Goal: Information Seeking & Learning: Learn about a topic

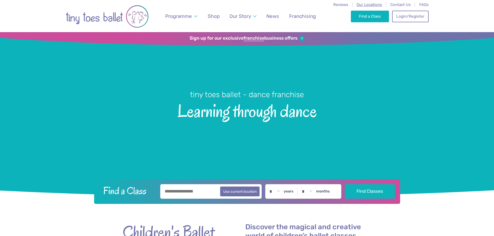
click at [370, 5] on span "Our Locations" at bounding box center [369, 4] width 25 height 5
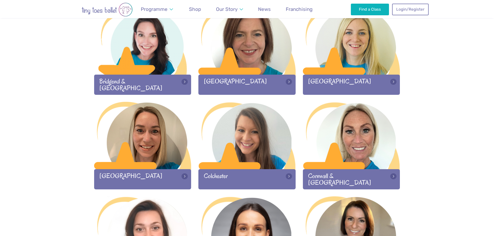
scroll to position [26, 0]
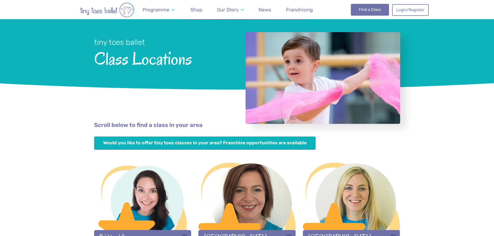
click at [376, 13] on link "Find a Class" at bounding box center [370, 9] width 38 height 11
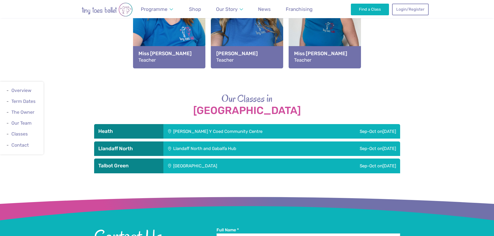
scroll to position [727, 0]
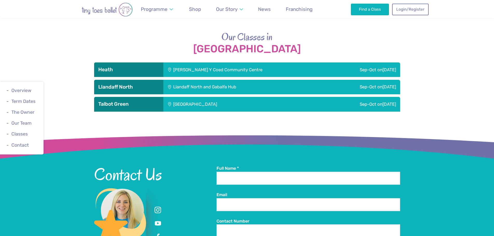
click at [241, 66] on div "Maes Y Coed Community Centre" at bounding box center [246, 70] width 166 height 15
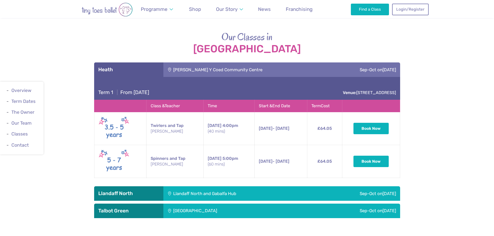
click at [241, 66] on div "Maes Y Coed Community Centre" at bounding box center [246, 70] width 166 height 15
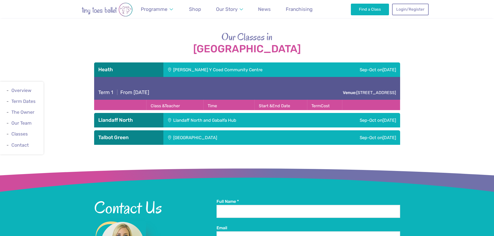
click at [241, 66] on div "Maes Y Coed Community Centre" at bounding box center [246, 70] width 166 height 15
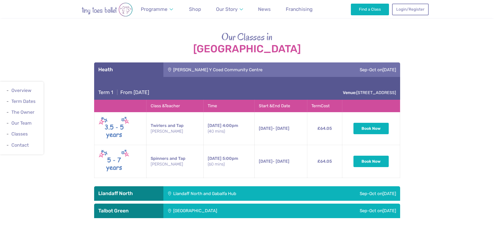
click at [215, 188] on div "Llandaff North and Gabalfa Hub" at bounding box center [238, 194] width 150 height 15
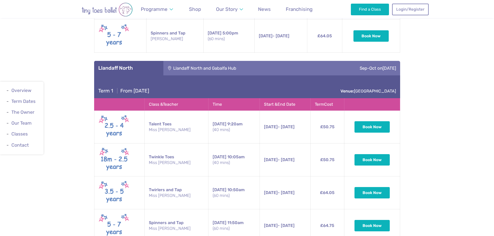
scroll to position [908, 0]
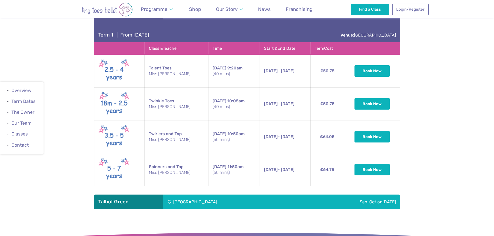
click at [222, 26] on div "Term 1 | From Sunday 14th September Venue: College Road" at bounding box center [247, 30] width 306 height 23
click at [242, 195] on div "Talbot Green Community Centre" at bounding box center [230, 202] width 134 height 15
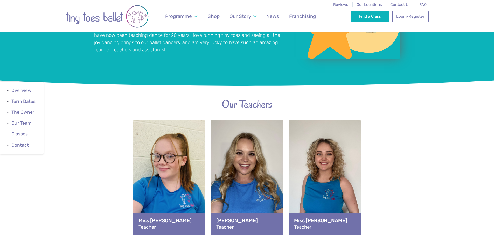
scroll to position [0, 0]
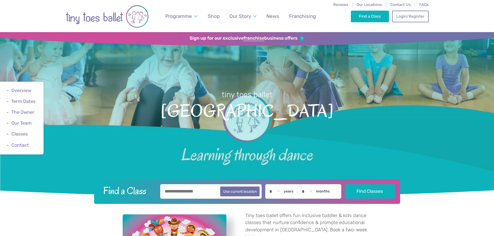
drag, startPoint x: 404, startPoint y: 182, endPoint x: 362, endPoint y: 35, distance: 152.5
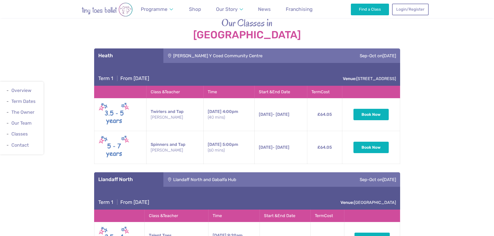
scroll to position [727, 0]
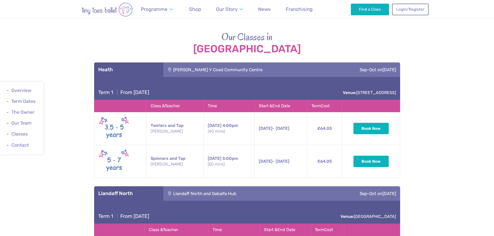
click at [377, 63] on div "Sep-Oct on Tuesday" at bounding box center [364, 70] width 71 height 15
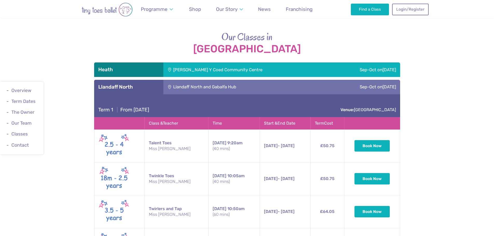
click at [367, 83] on div "Sep-Oct on Sunday" at bounding box center [356, 87] width 87 height 15
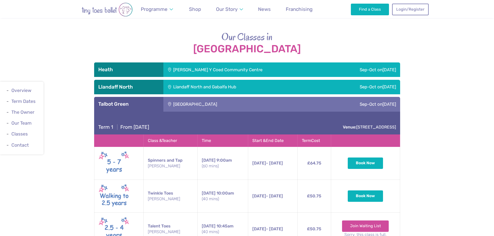
click at [370, 101] on div "Sep-Oct on Saturday" at bounding box center [348, 104] width 103 height 15
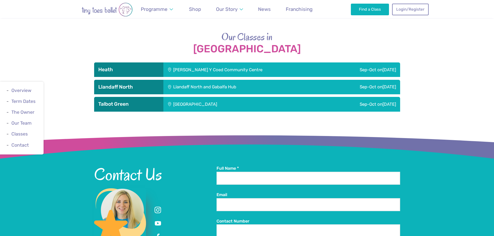
click at [220, 87] on div "Llandaff North and Gabalfa Hub" at bounding box center [238, 87] width 150 height 15
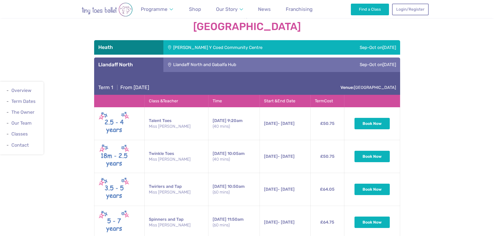
scroll to position [830, 0]
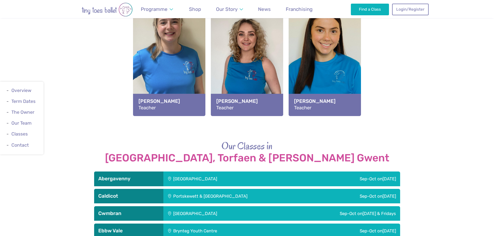
scroll to position [727, 0]
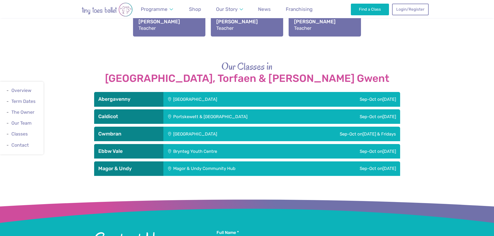
click at [241, 92] on div "Llanfoist Village Hall" at bounding box center [230, 99] width 134 height 15
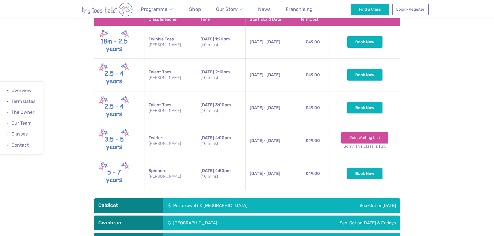
scroll to position [856, 0]
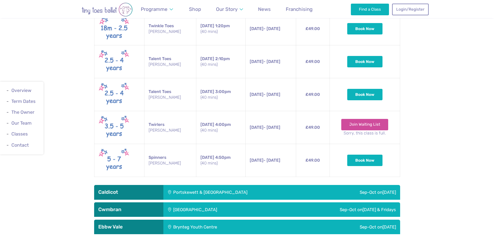
click at [208, 185] on div "Portskewett & Sudbrook Recreation Hall" at bounding box center [242, 192] width 158 height 15
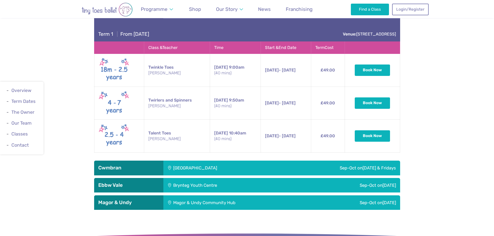
scroll to position [1038, 0]
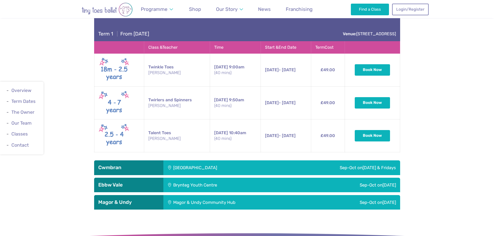
click at [202, 161] on div "Henllys Village Hall" at bounding box center [219, 168] width 112 height 15
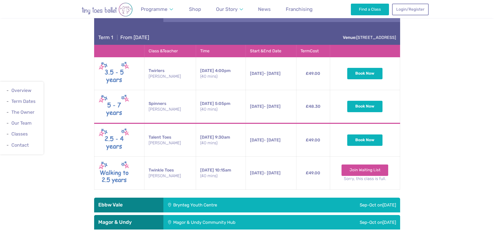
scroll to position [1194, 0]
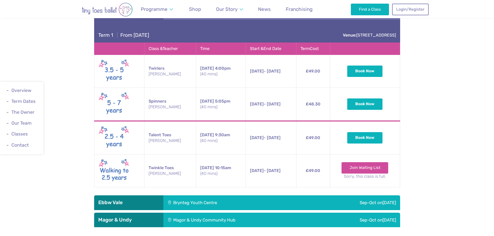
click at [193, 196] on div "Brynteg Youth Centre" at bounding box center [230, 203] width 134 height 15
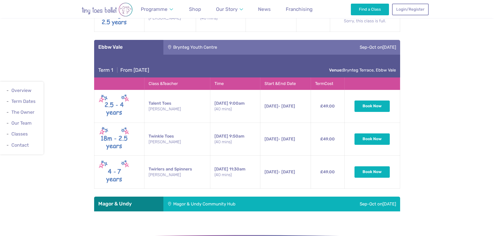
click at [189, 197] on div "Magor & Undy Community Hub" at bounding box center [237, 204] width 149 height 15
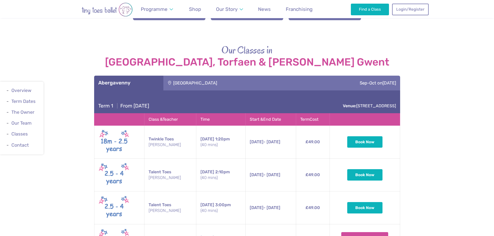
scroll to position [779, 0]
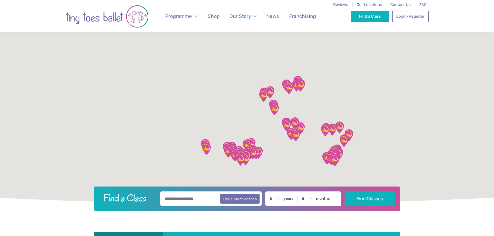
scroll to position [26, 0]
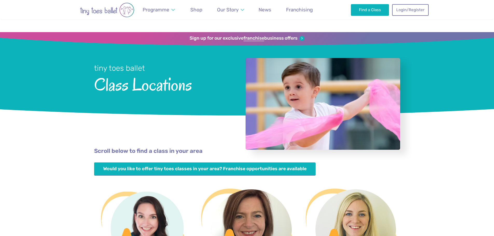
scroll to position [26, 0]
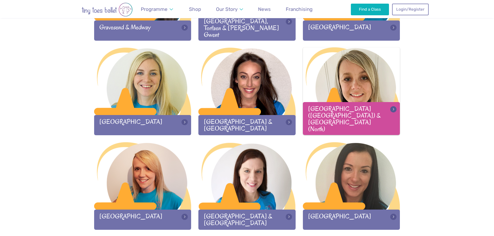
scroll to position [519, 0]
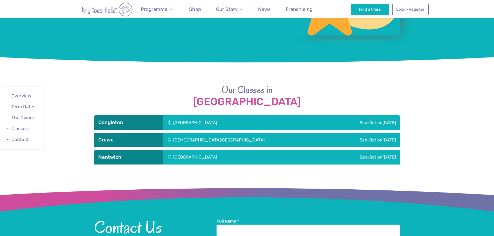
scroll to position [519, 0]
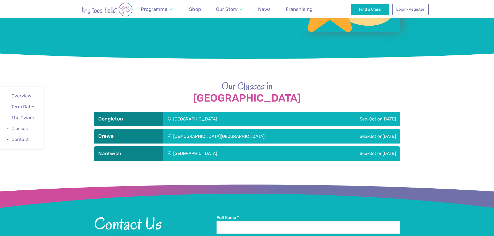
click at [236, 119] on div "Astbury Village Hall" at bounding box center [230, 119] width 134 height 15
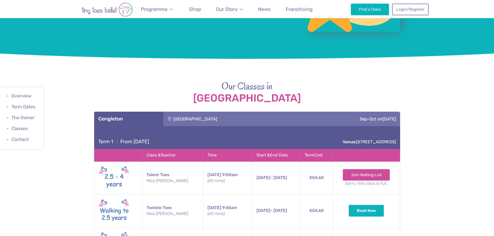
click at [386, 119] on span "[DATE]" at bounding box center [389, 119] width 13 height 5
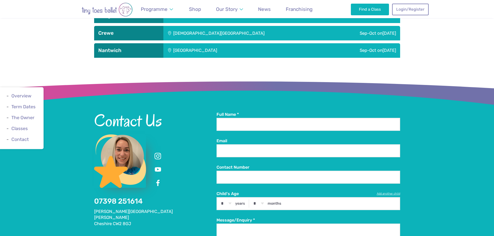
scroll to position [597, 0]
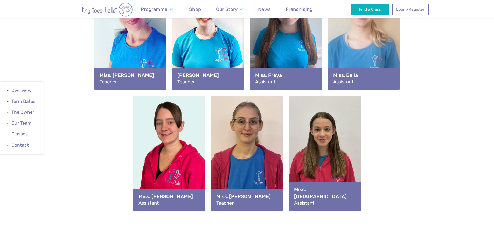
scroll to position [779, 0]
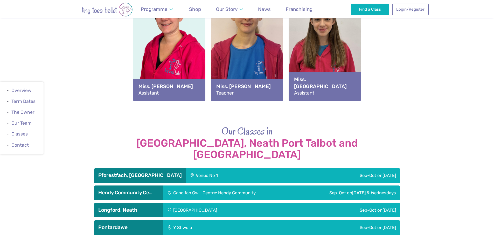
click at [218, 168] on div "Venue No 1" at bounding box center [234, 175] width 96 height 15
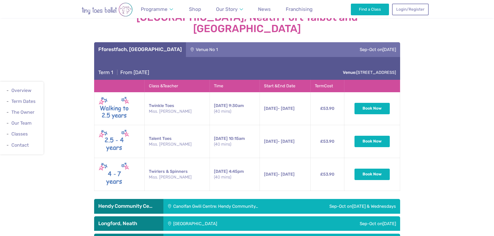
scroll to position [908, 0]
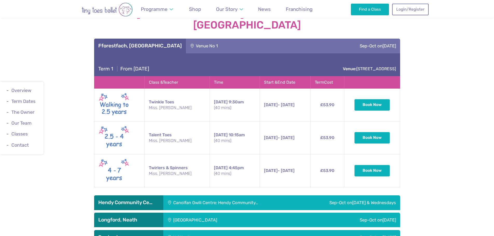
click at [192, 196] on div "Canolfan Gwili Centre: Hendy Community…" at bounding box center [230, 203] width 135 height 15
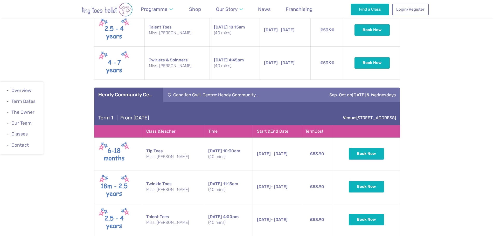
scroll to position [1064, 0]
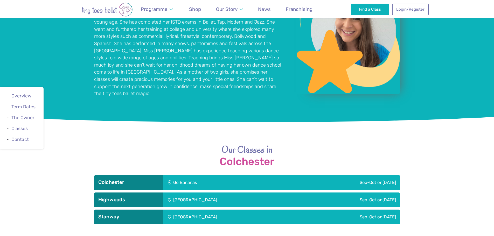
scroll to position [467, 0]
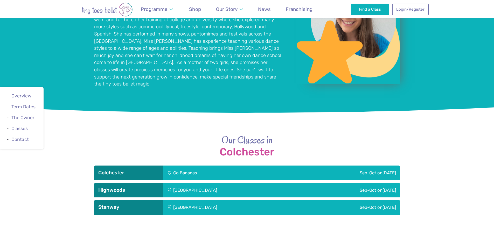
click at [211, 171] on div "Go Bananas" at bounding box center [217, 173] width 109 height 15
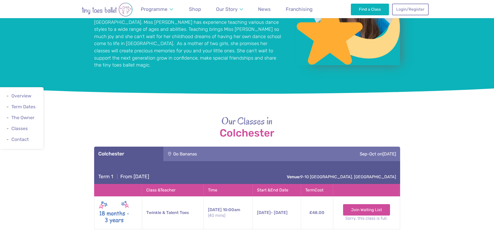
scroll to position [545, 0]
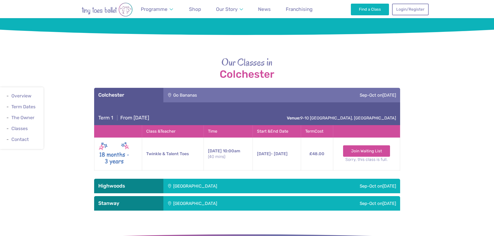
click at [198, 180] on div "Highwoods Community Primary School" at bounding box center [230, 186] width 134 height 15
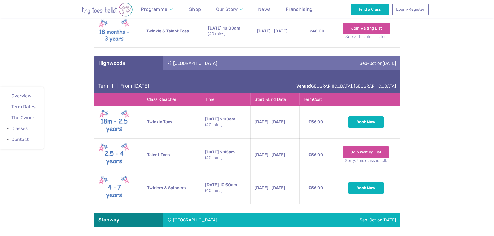
scroll to position [675, 0]
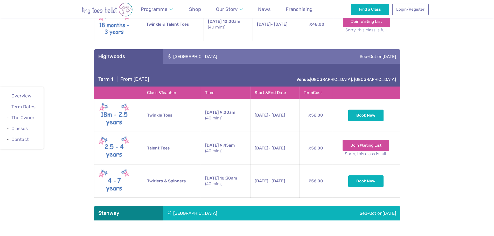
click at [185, 209] on div "Stanway Lakelands Centre" at bounding box center [230, 213] width 134 height 15
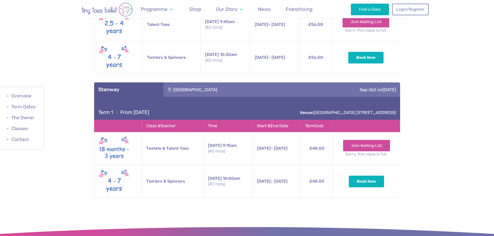
scroll to position [804, 0]
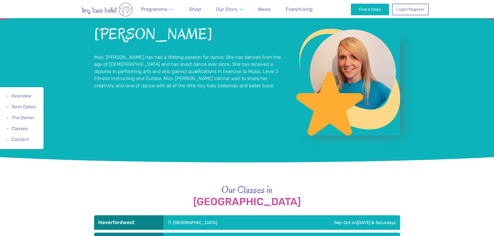
scroll to position [545, 0]
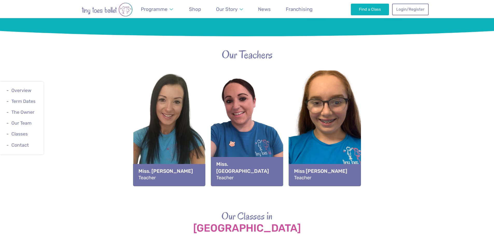
scroll to position [753, 0]
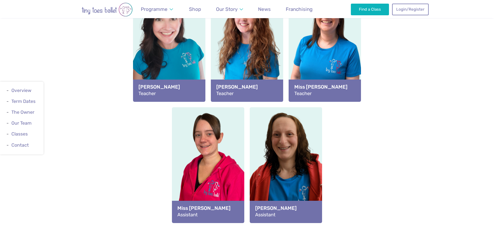
scroll to position [727, 0]
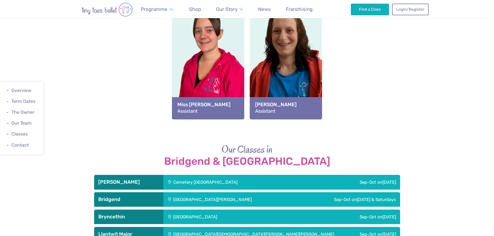
click at [195, 227] on div "[GEOGRAPHIC_DATA][DEMOGRAPHIC_DATA][PERSON_NAME][PERSON_NAME]" at bounding box center [257, 234] width 189 height 15
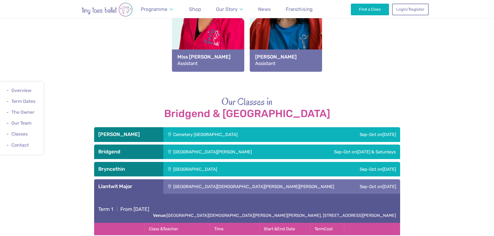
scroll to position [830, 0]
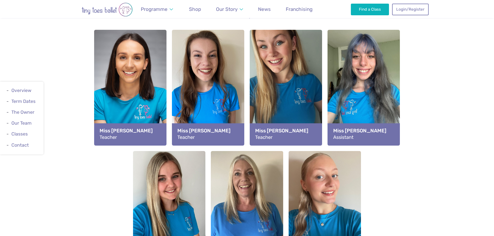
scroll to position [804, 0]
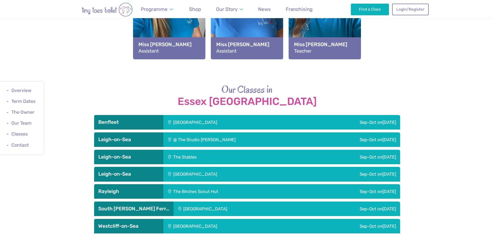
click at [176, 115] on div "[GEOGRAPHIC_DATA]" at bounding box center [230, 122] width 134 height 15
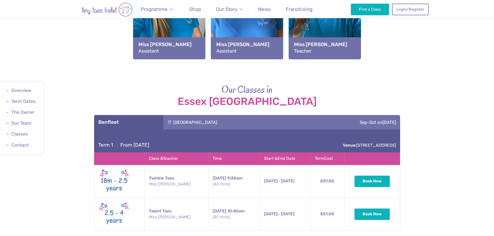
scroll to position [830, 0]
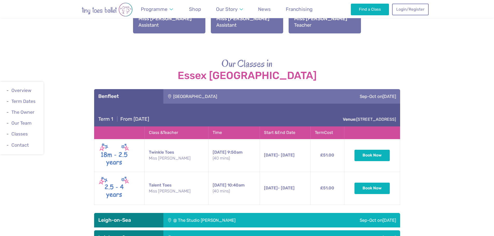
click at [187, 213] on div "@ The Studio [PERSON_NAME]" at bounding box center [237, 220] width 149 height 15
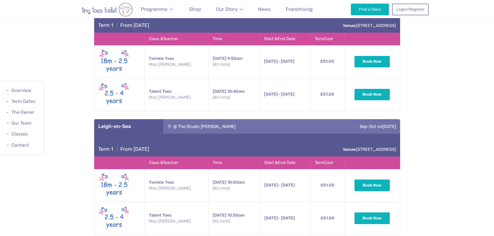
scroll to position [934, 0]
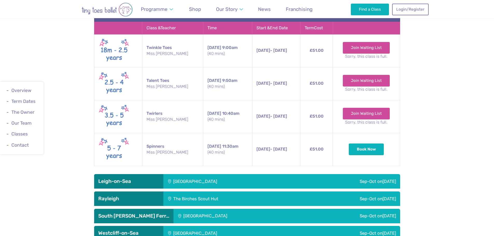
scroll to position [1194, 0]
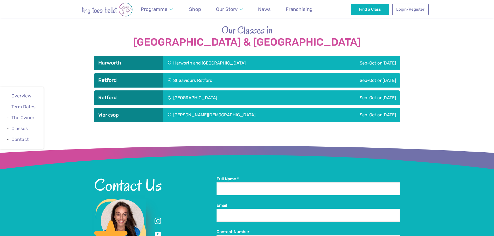
scroll to position [623, 0]
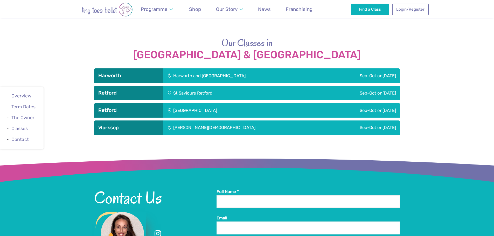
click at [185, 104] on div "[GEOGRAPHIC_DATA]" at bounding box center [230, 110] width 134 height 15
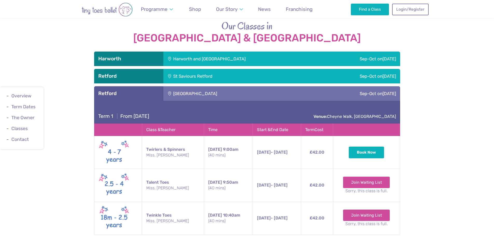
scroll to position [649, 0]
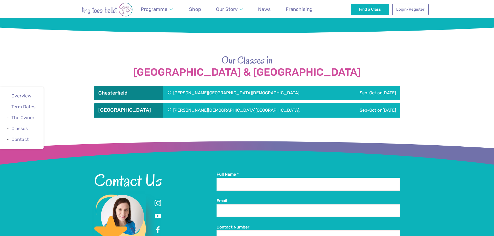
scroll to position [493, 0]
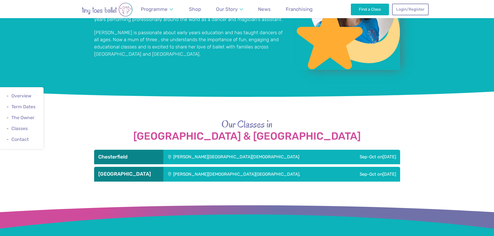
click at [161, 150] on div "Chesterfield" at bounding box center [128, 157] width 69 height 15
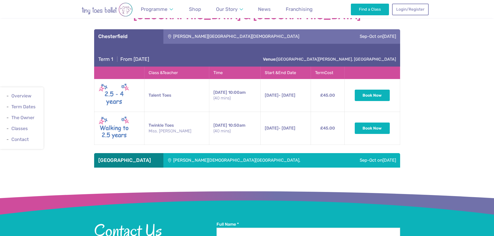
scroll to position [623, 0]
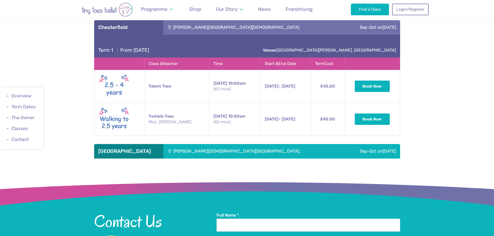
click at [182, 144] on div "[PERSON_NAME][DEMOGRAPHIC_DATA][GEOGRAPHIC_DATA]," at bounding box center [253, 151] width 180 height 15
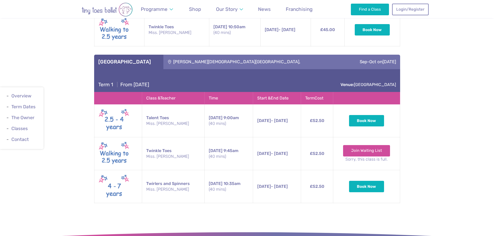
scroll to position [727, 0]
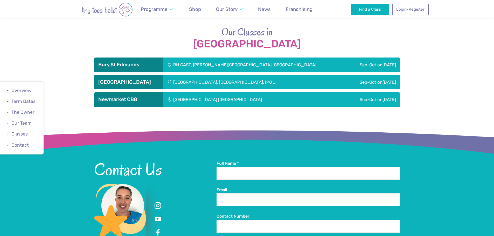
scroll to position [649, 0]
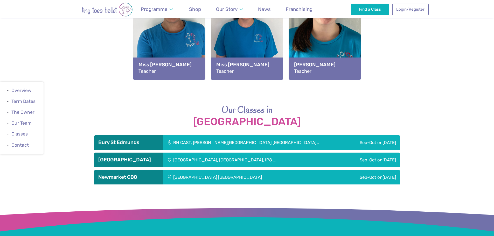
click at [189, 141] on div "RH CAST, [PERSON_NAME][GEOGRAPHIC_DATA] [GEOGRAPHIC_DATA]…" at bounding box center [255, 142] width 185 height 15
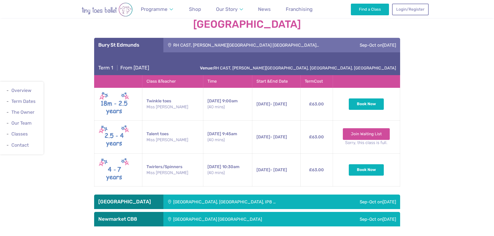
scroll to position [753, 0]
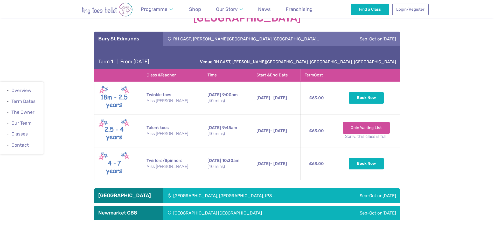
click at [184, 197] on div "Pinewood community hall, Ipswich, IP8 …" at bounding box center [248, 196] width 171 height 15
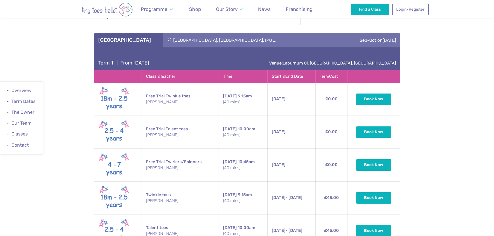
scroll to position [1012, 0]
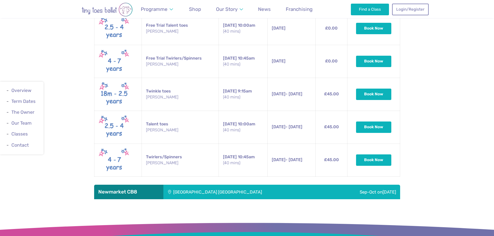
click at [180, 190] on div "Ellesmere Centre Suffolk" at bounding box center [245, 192] width 165 height 15
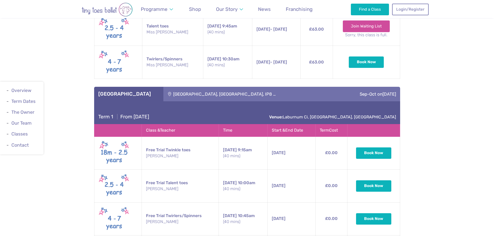
scroll to position [960, 0]
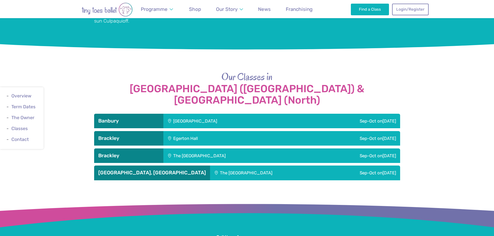
scroll to position [545, 0]
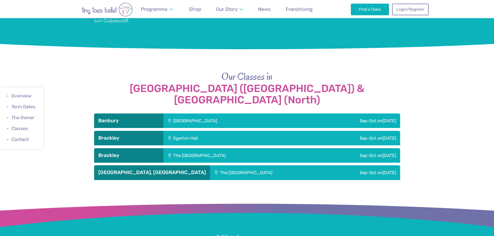
click at [196, 114] on div "Hanwell Fields Community Centre" at bounding box center [230, 121] width 134 height 15
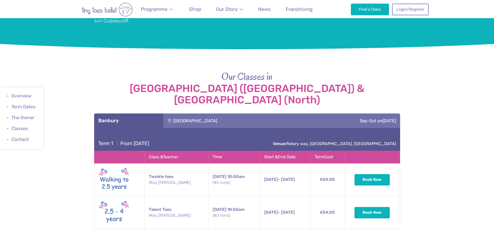
scroll to position [571, 0]
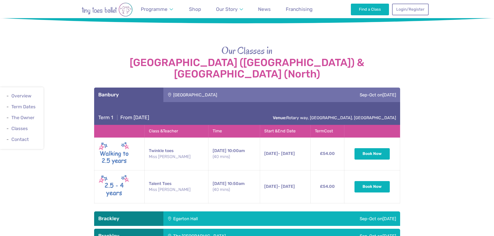
click at [154, 216] on h3 "Brackley" at bounding box center [128, 219] width 61 height 6
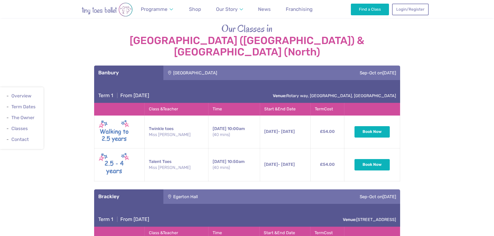
scroll to position [675, 0]
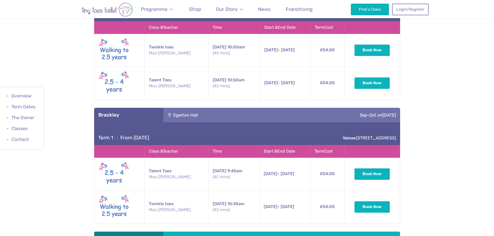
click at [141, 236] on h3 "Brackley" at bounding box center [128, 239] width 61 height 6
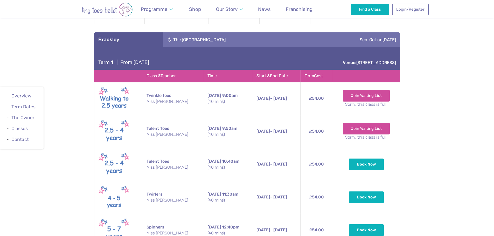
scroll to position [908, 0]
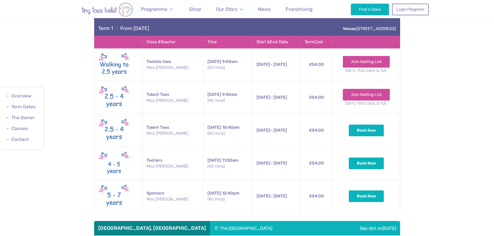
click at [141, 226] on h3 "Upton, Northampton" at bounding box center [152, 229] width 108 height 6
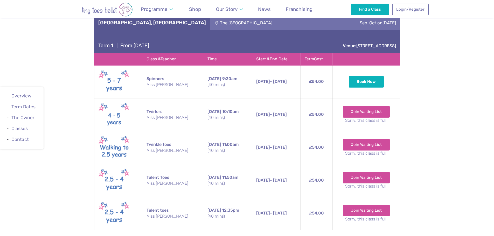
scroll to position [1116, 0]
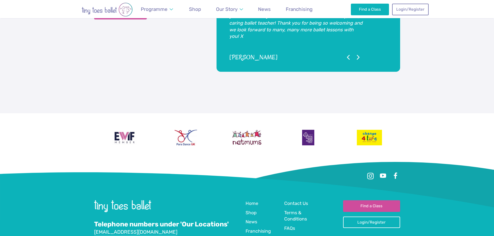
scroll to position [1220, 0]
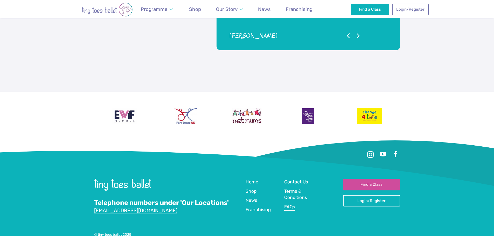
click at [294, 204] on span "FAQs" at bounding box center [289, 206] width 11 height 5
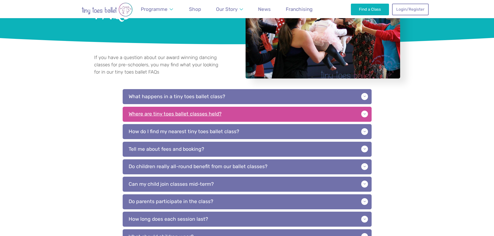
scroll to position [104, 0]
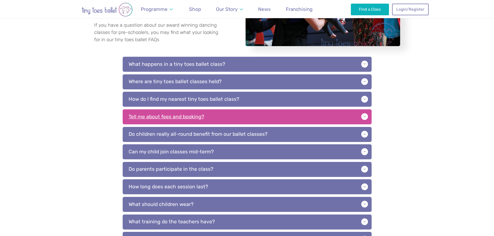
click at [235, 115] on p "Tell me about fees and booking?" at bounding box center [247, 117] width 249 height 15
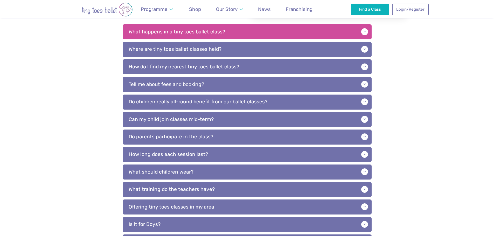
scroll to position [130, 0]
